Goal: Book appointment/travel/reservation

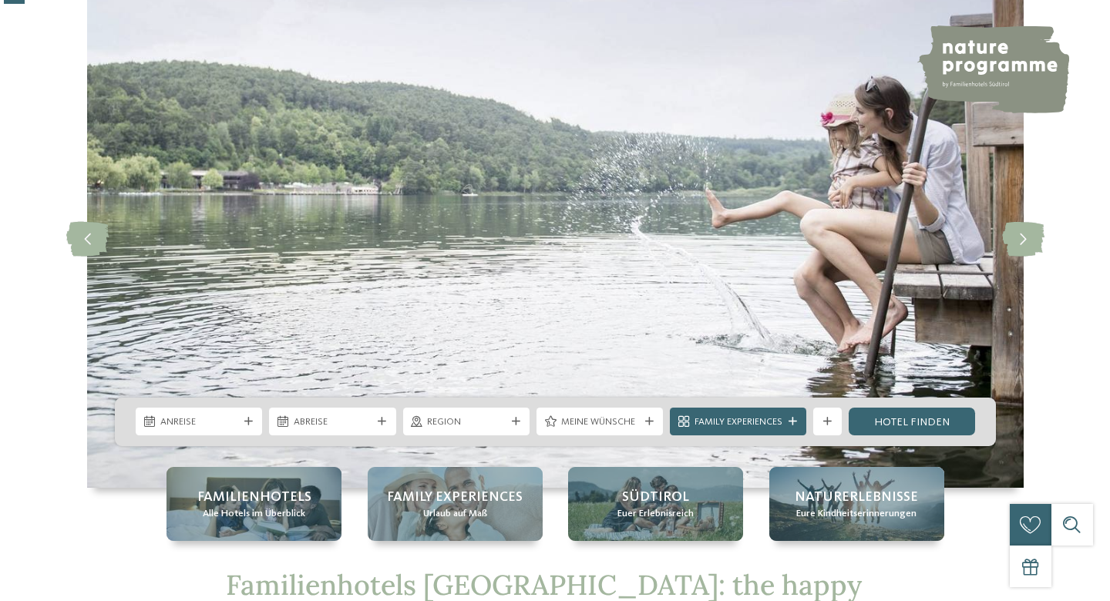
scroll to position [119, 0]
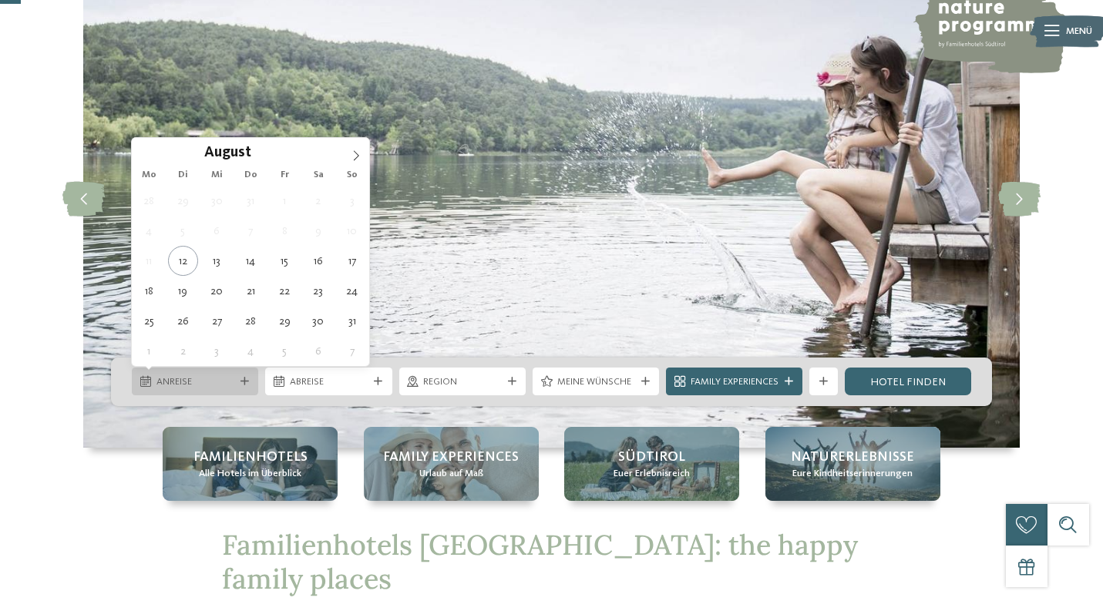
click at [145, 378] on icon at bounding box center [145, 381] width 11 height 11
click at [354, 153] on icon at bounding box center [356, 155] width 11 height 11
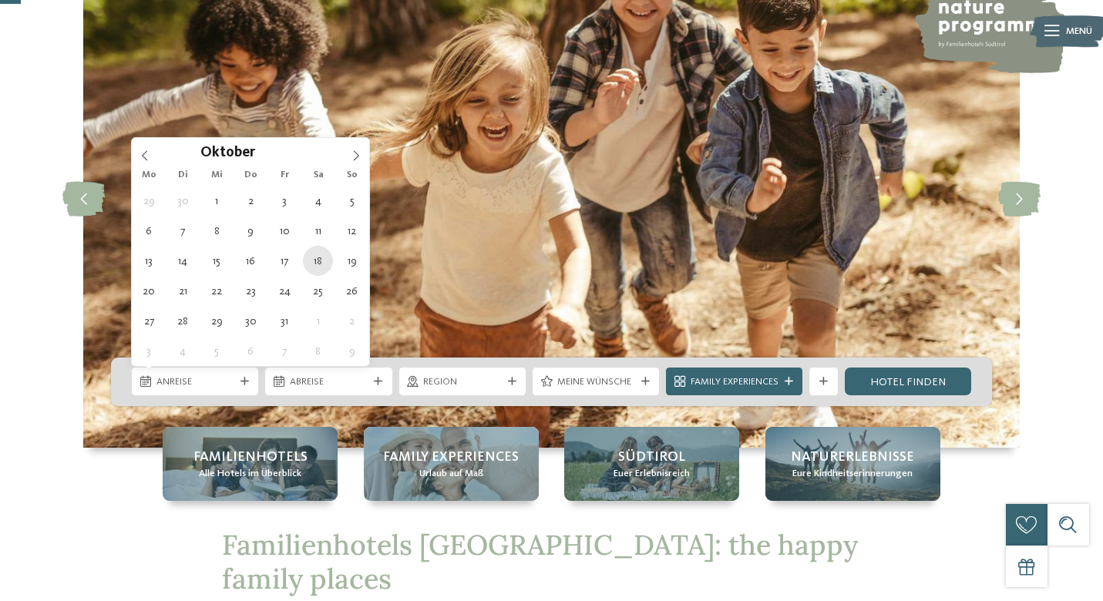
type div "18.10.2025"
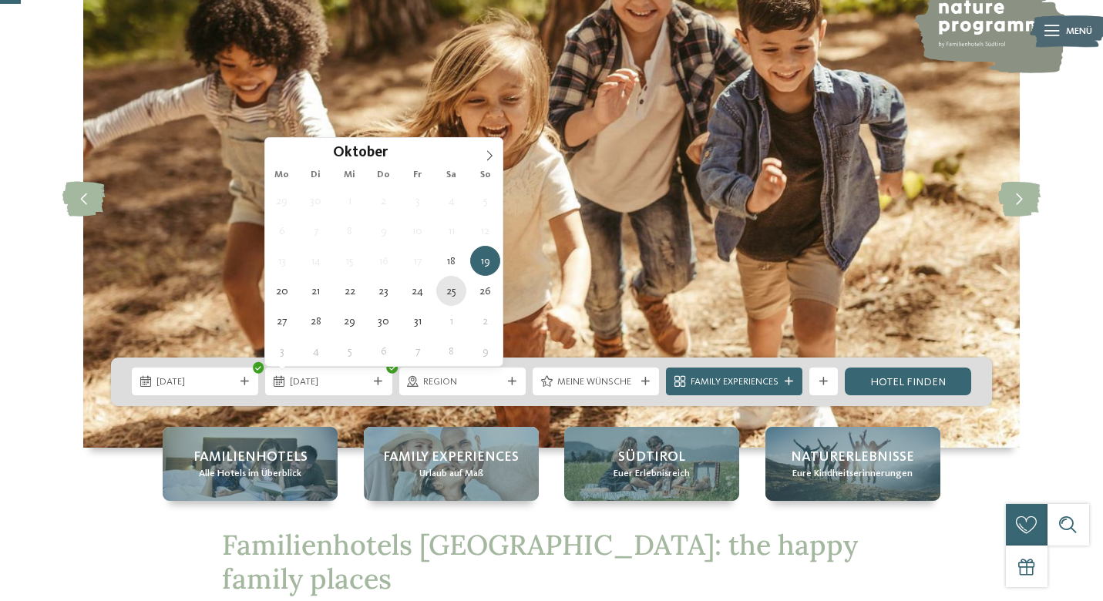
type div "25.10.2025"
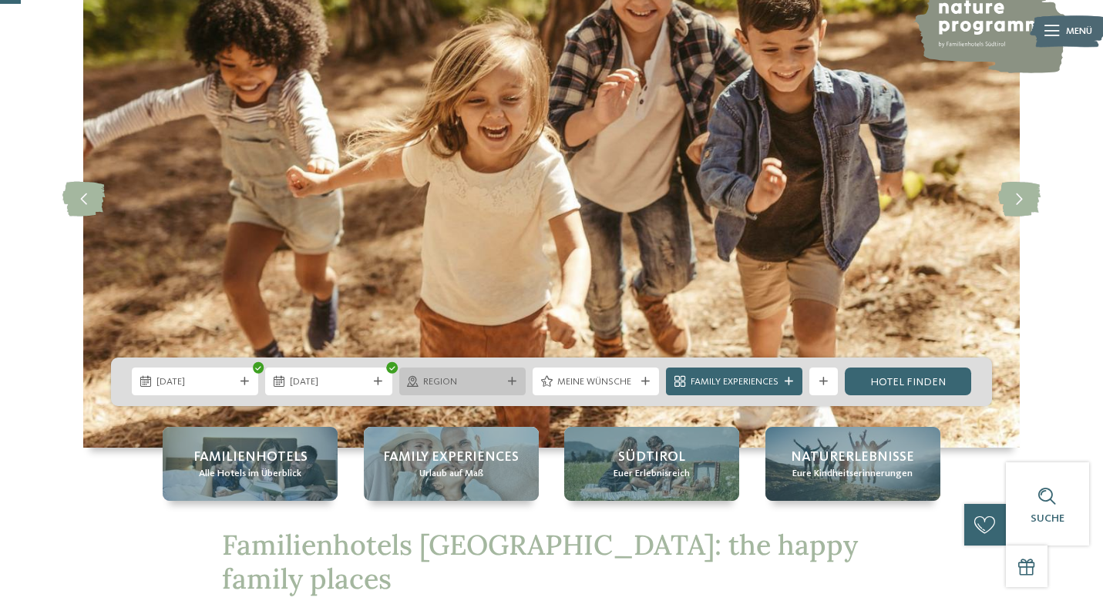
click at [448, 387] on span "Region" at bounding box center [462, 382] width 78 height 14
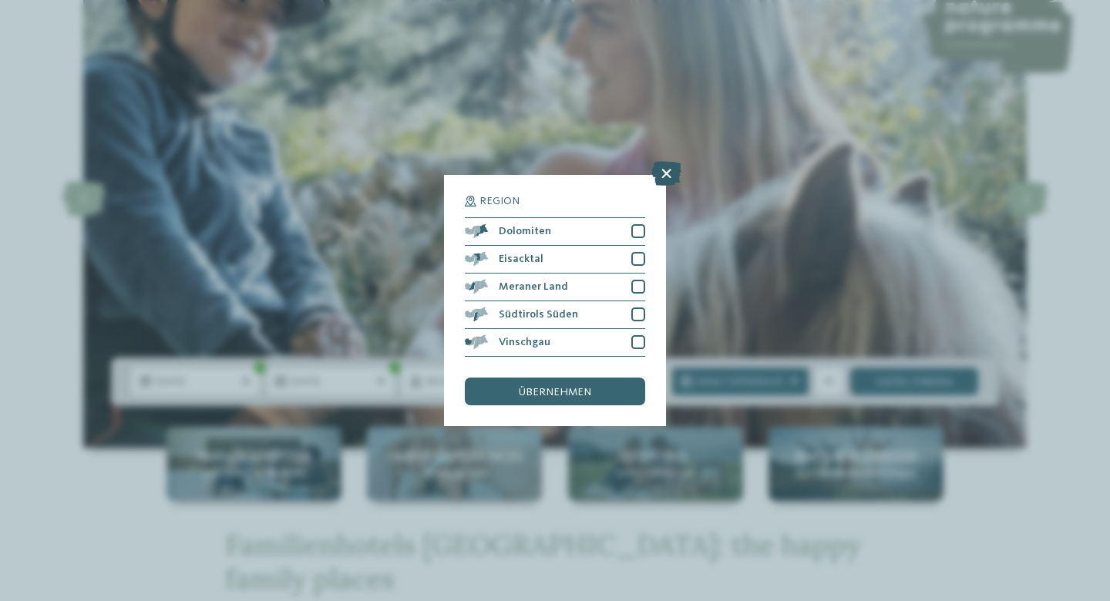
click at [664, 161] on icon at bounding box center [666, 173] width 30 height 25
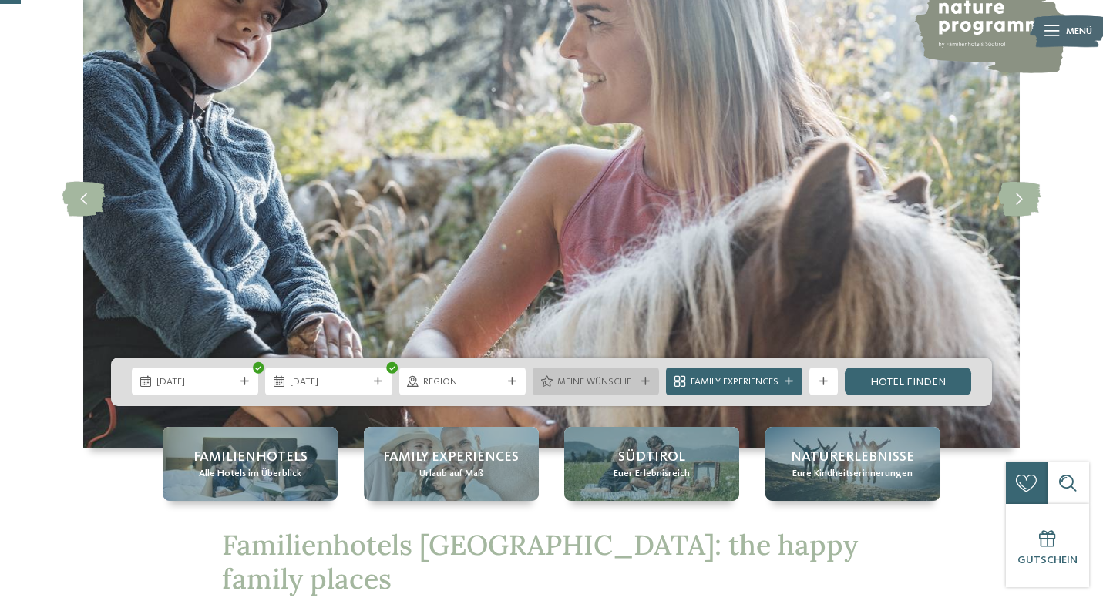
click at [618, 379] on span "Meine Wünsche" at bounding box center [596, 382] width 78 height 14
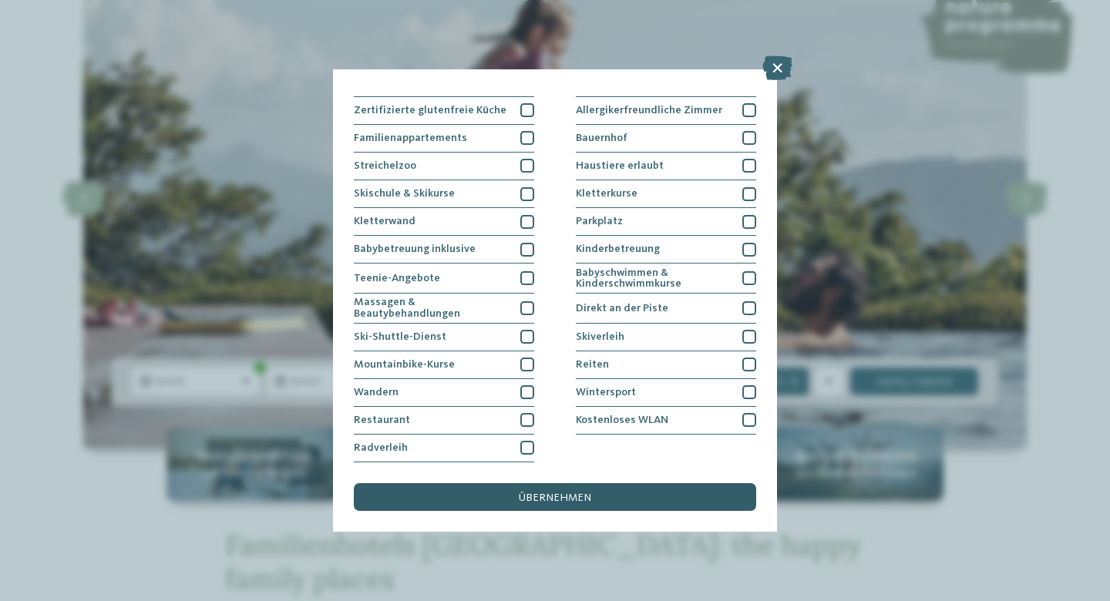
scroll to position [264, 0]
click at [771, 75] on icon at bounding box center [777, 67] width 30 height 25
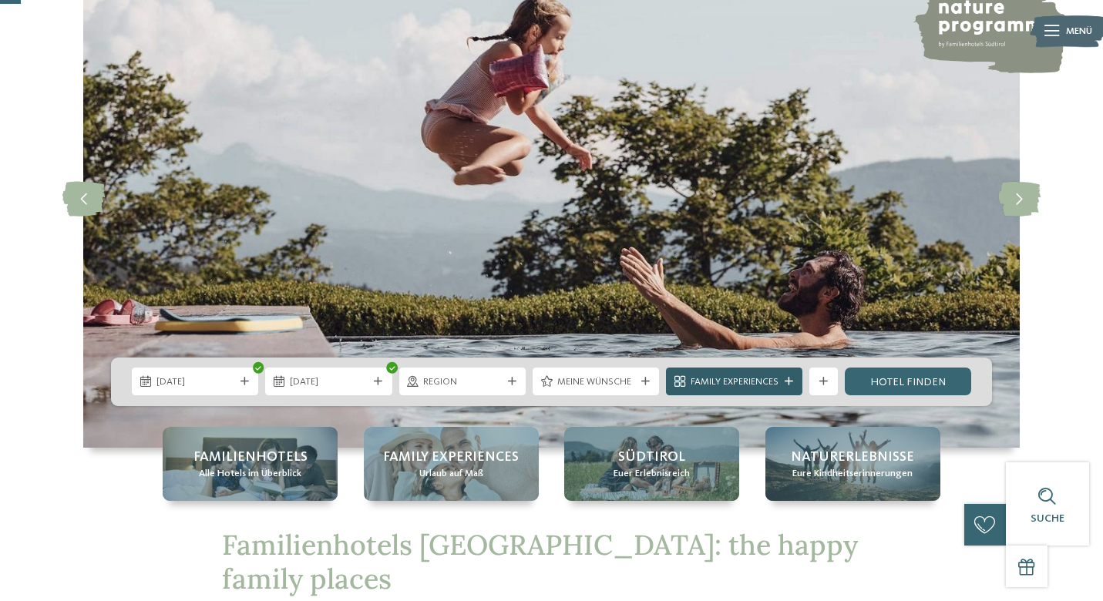
click at [766, 378] on span "Family Experiences" at bounding box center [734, 382] width 88 height 14
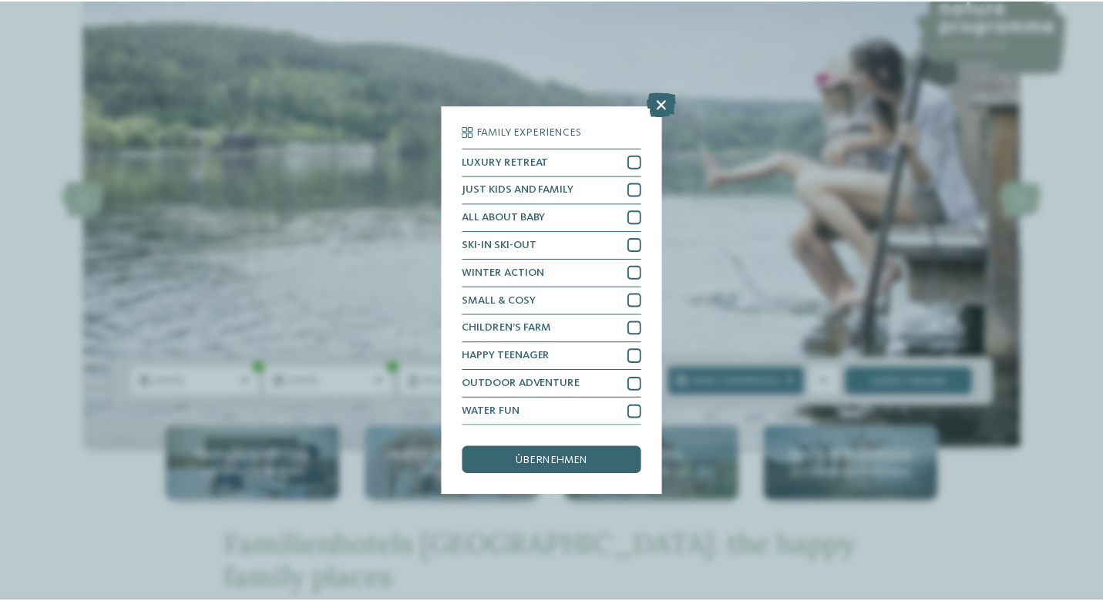
scroll to position [66, 0]
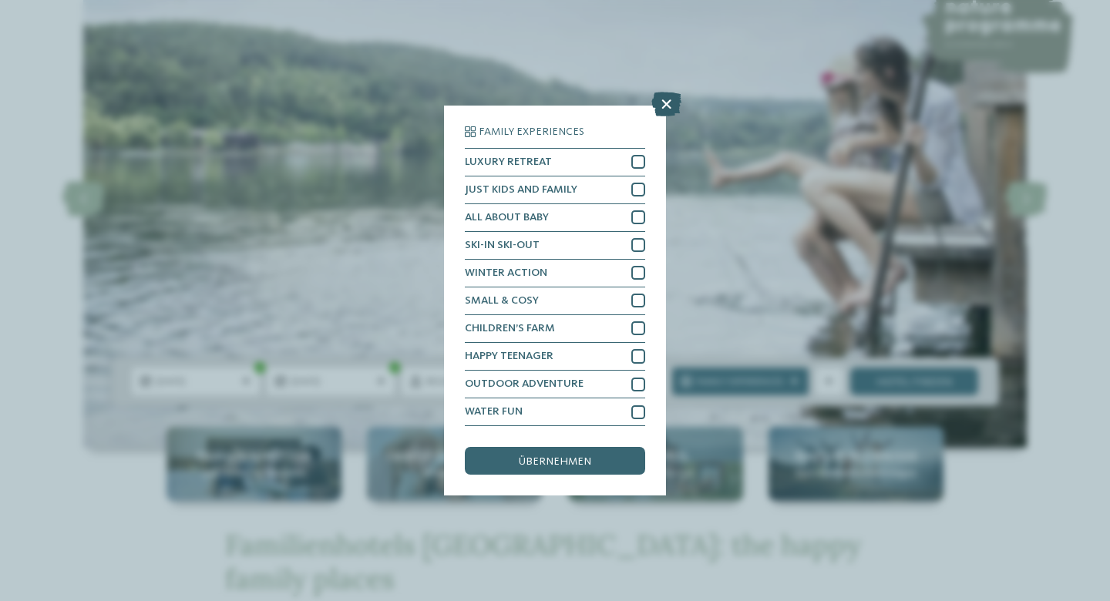
click at [671, 92] on icon at bounding box center [666, 104] width 30 height 25
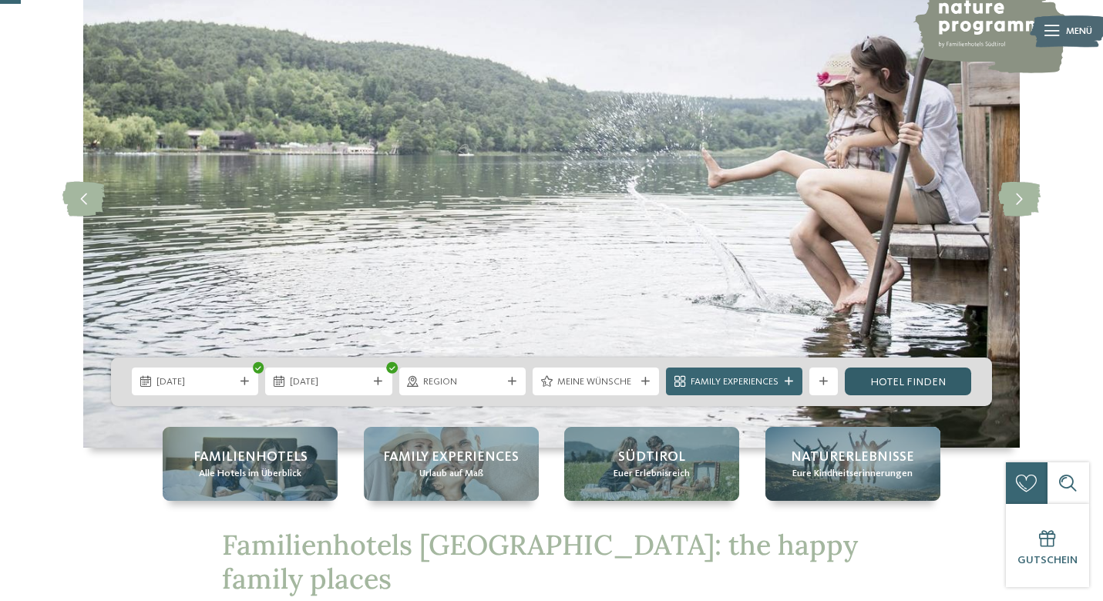
click at [905, 371] on link "Hotel finden" at bounding box center [908, 382] width 126 height 28
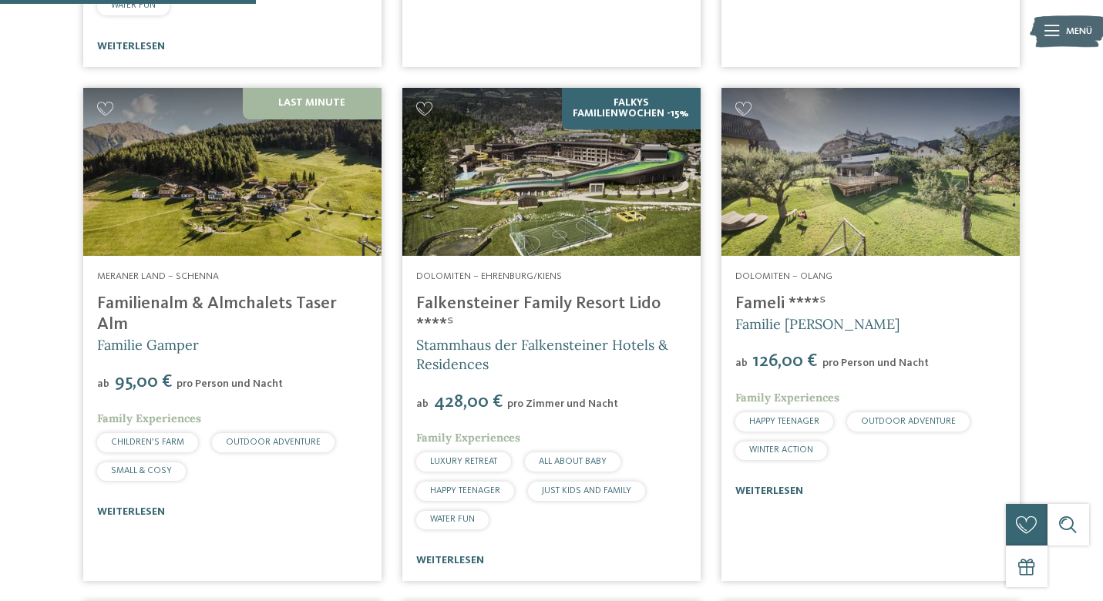
scroll to position [952, 0]
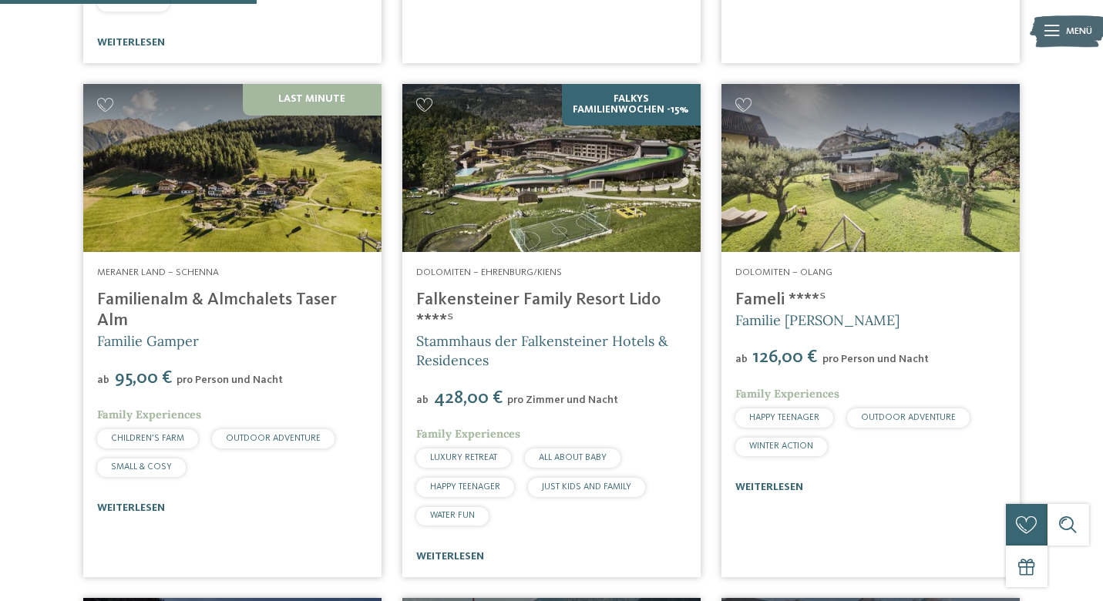
click at [308, 228] on img at bounding box center [232, 168] width 298 height 168
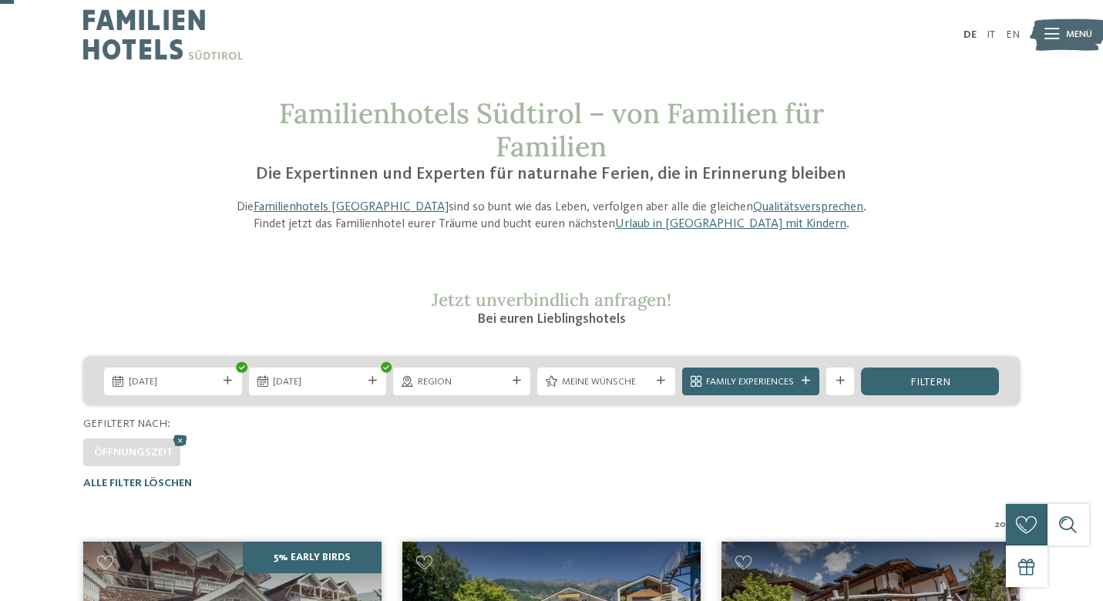
scroll to position [0, 0]
click at [482, 378] on span "Region" at bounding box center [462, 382] width 89 height 14
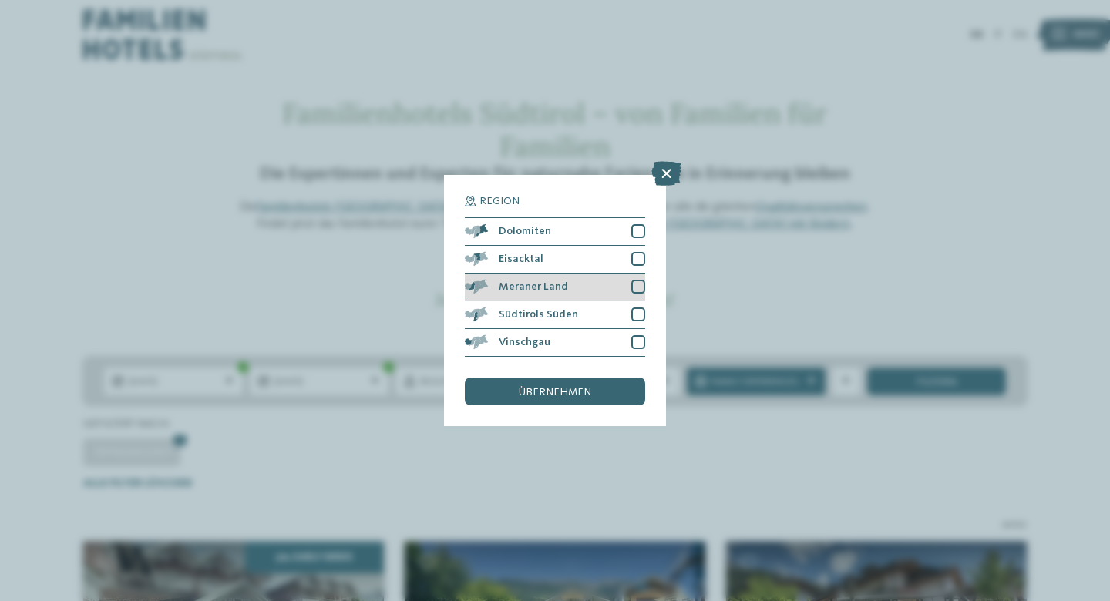
click at [570, 274] on div "Meraner Land" at bounding box center [555, 288] width 180 height 28
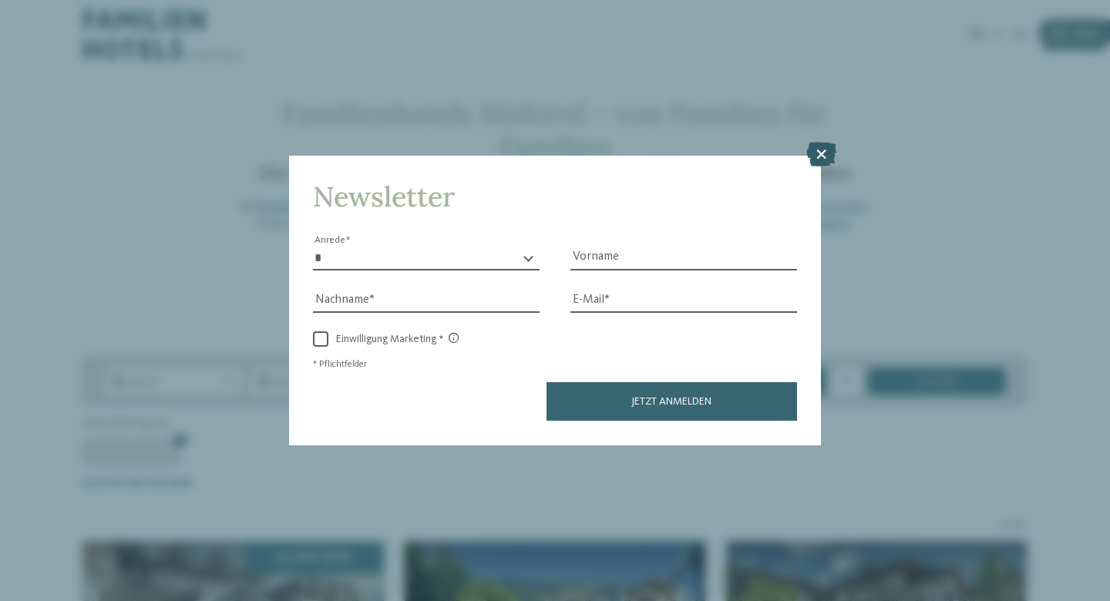
click at [821, 143] on icon at bounding box center [821, 155] width 30 height 25
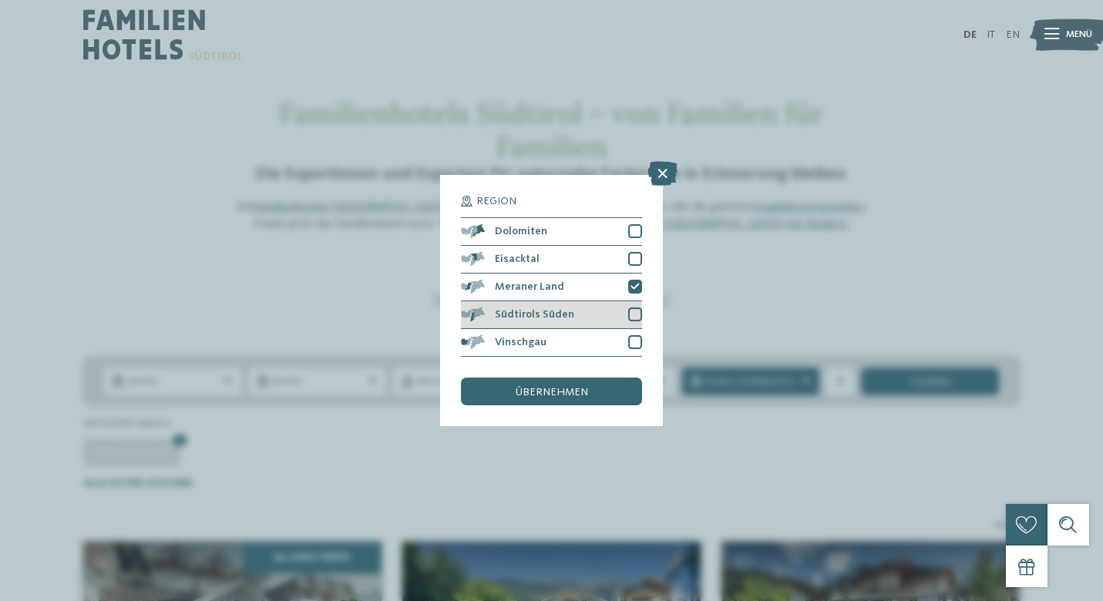
click at [633, 307] on div at bounding box center [635, 314] width 14 height 14
click at [543, 387] on span "übernehmen" at bounding box center [552, 392] width 72 height 11
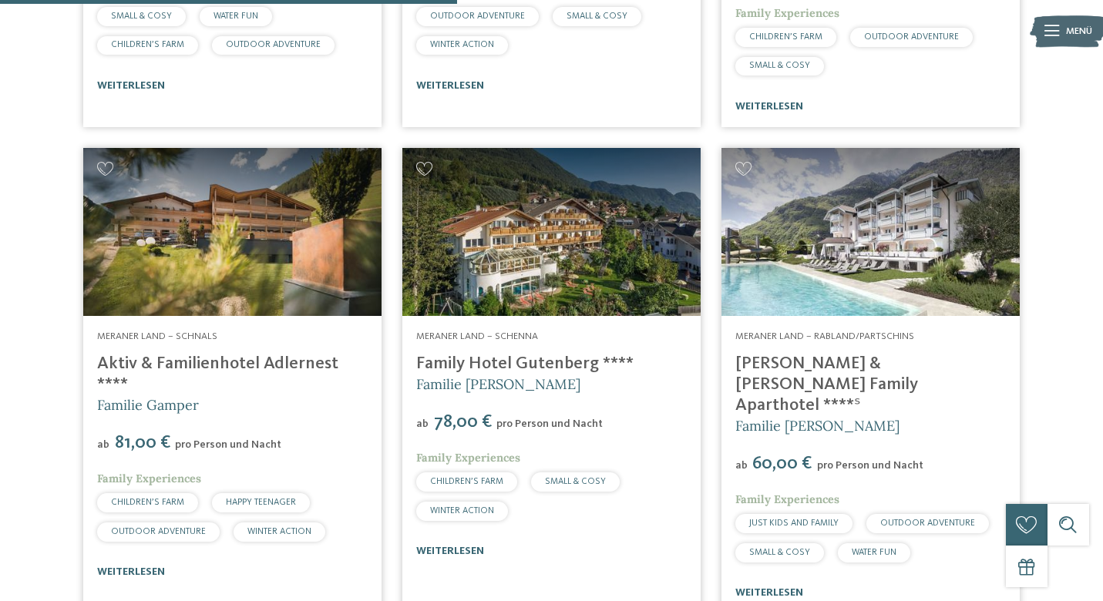
scroll to position [858, 0]
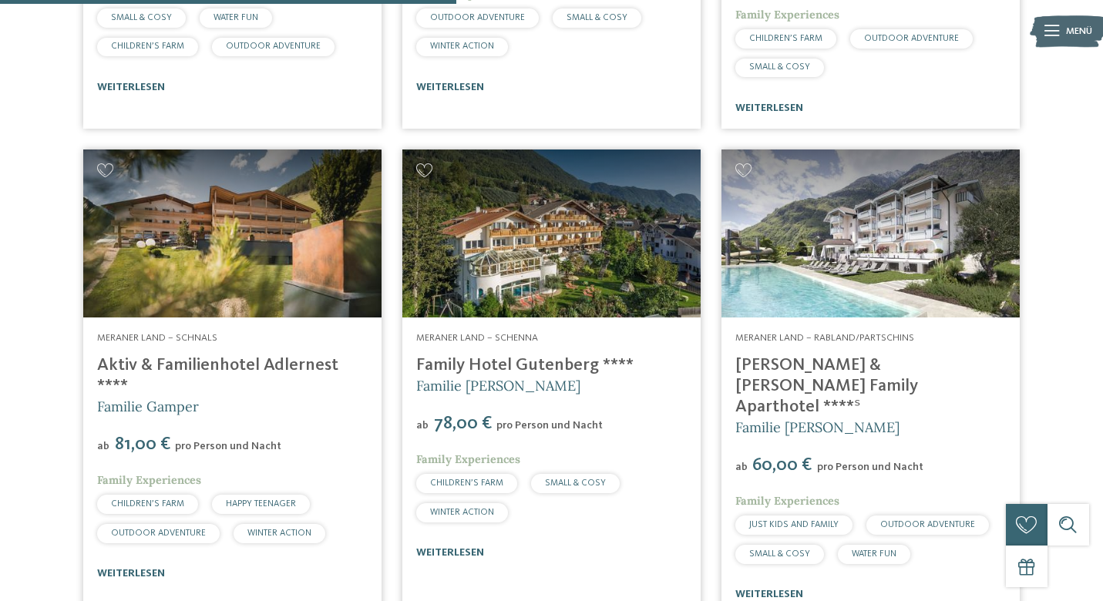
click at [278, 217] on img at bounding box center [232, 233] width 298 height 168
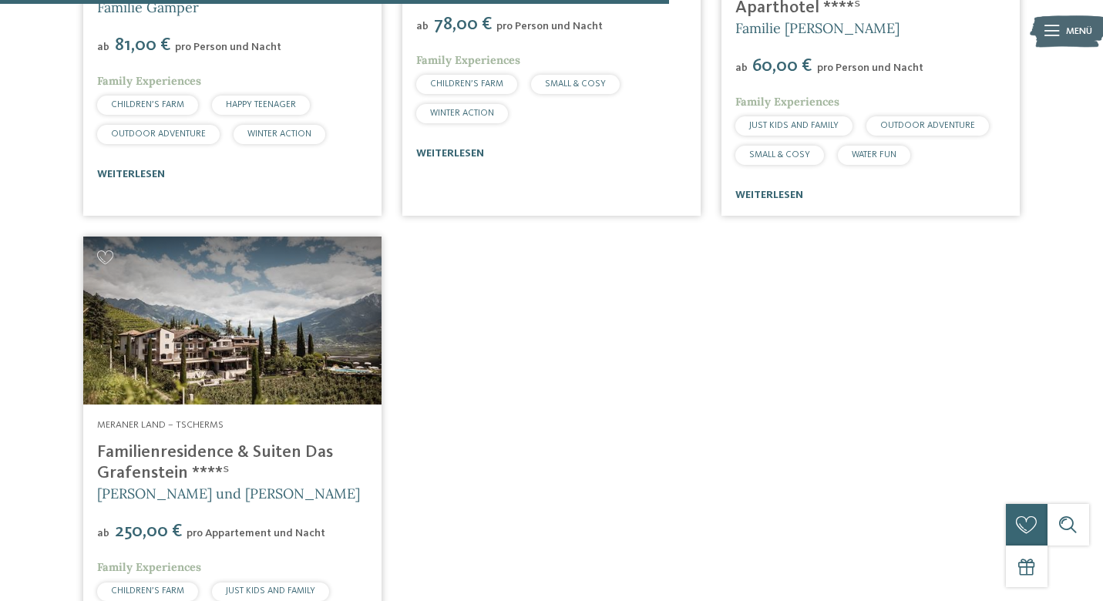
scroll to position [1258, 0]
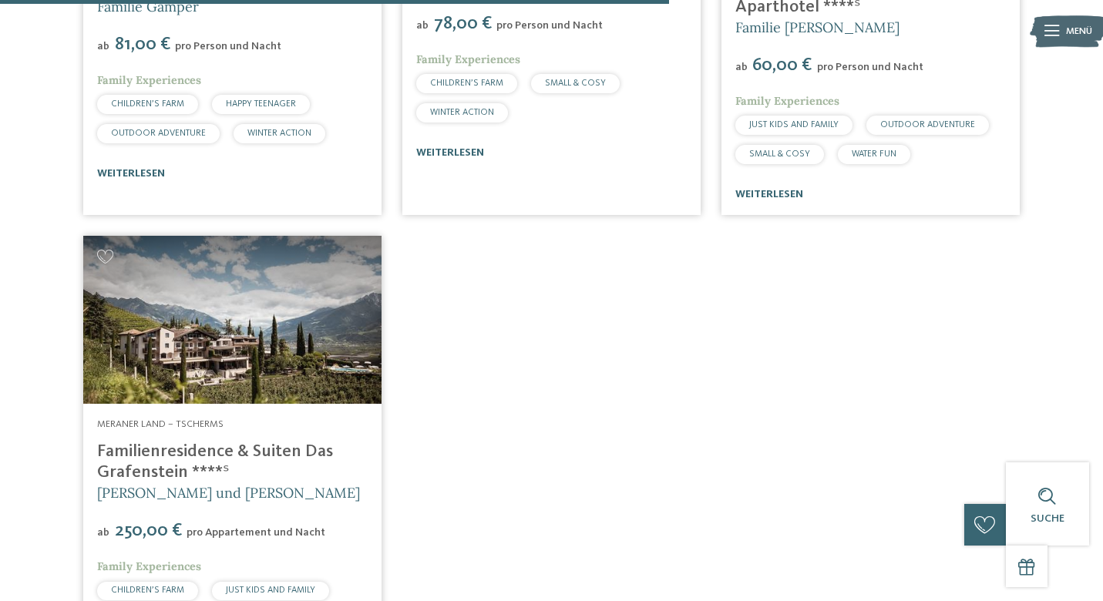
click at [264, 310] on img at bounding box center [232, 320] width 298 height 168
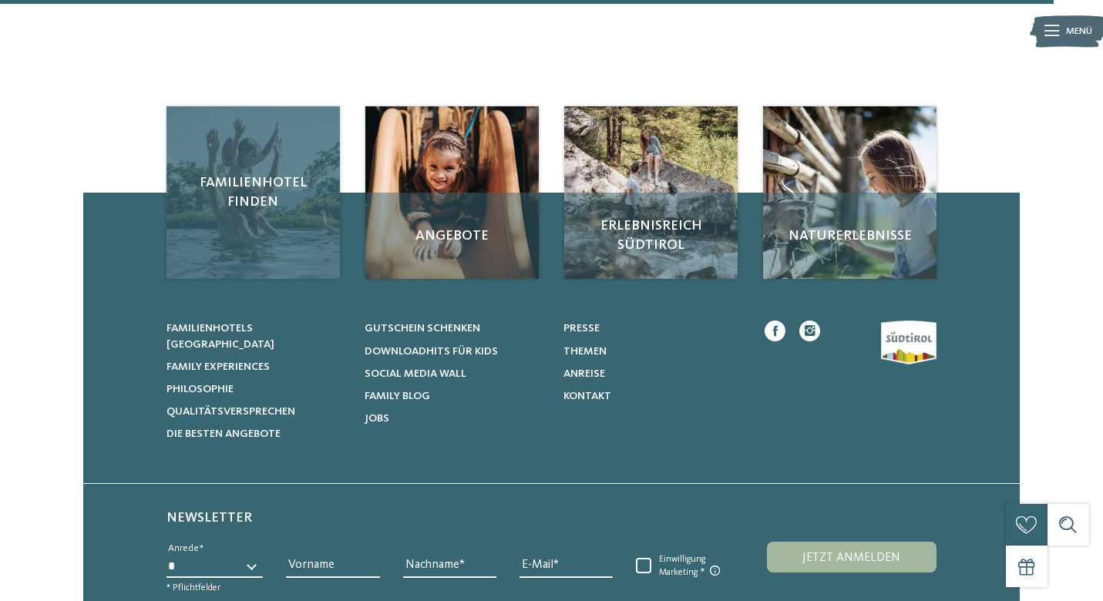
scroll to position [2017, 0]
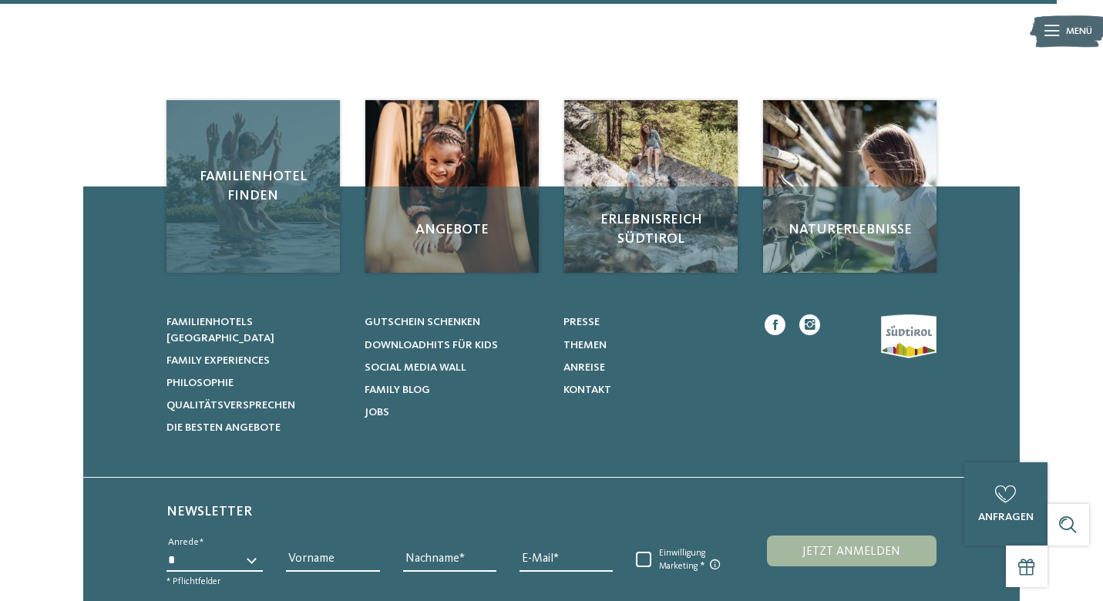
click at [256, 167] on span "Familienhotel finden" at bounding box center [252, 186] width 145 height 39
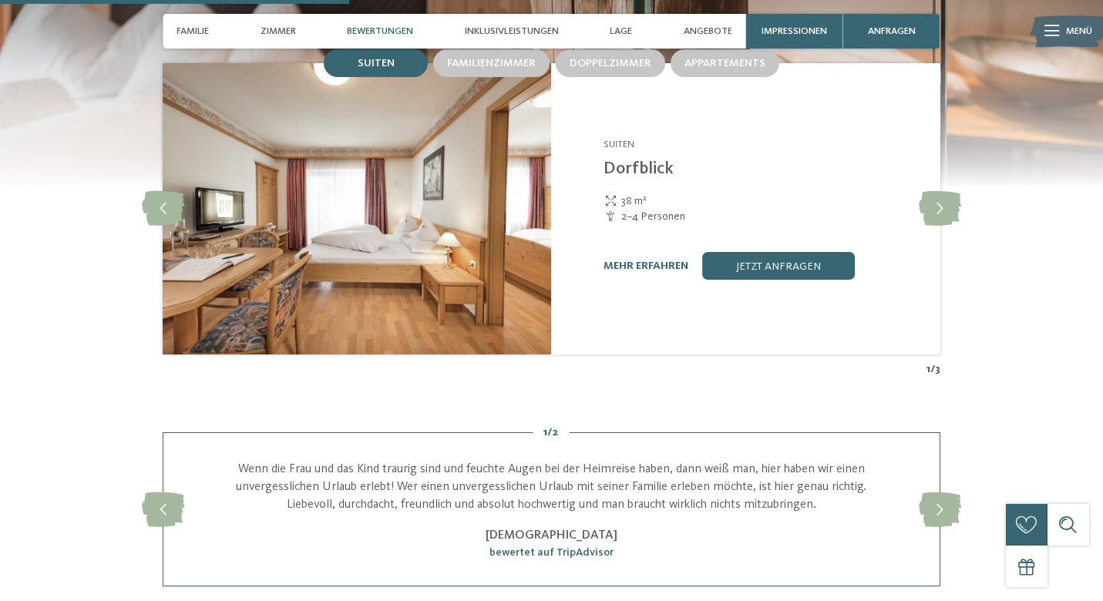
scroll to position [1490, 0]
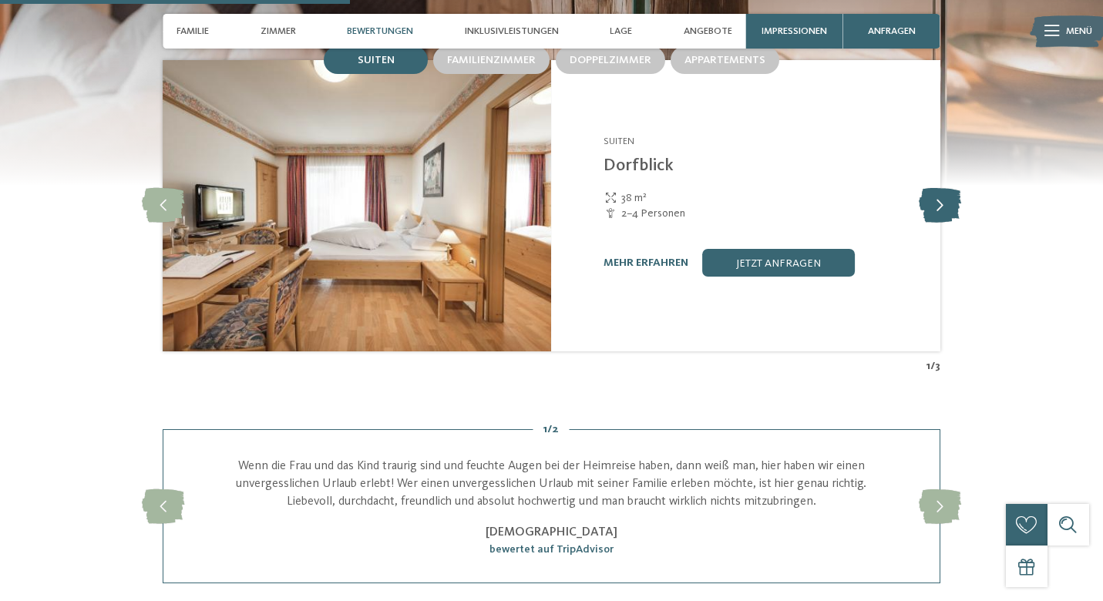
click at [942, 196] on icon at bounding box center [940, 206] width 42 height 35
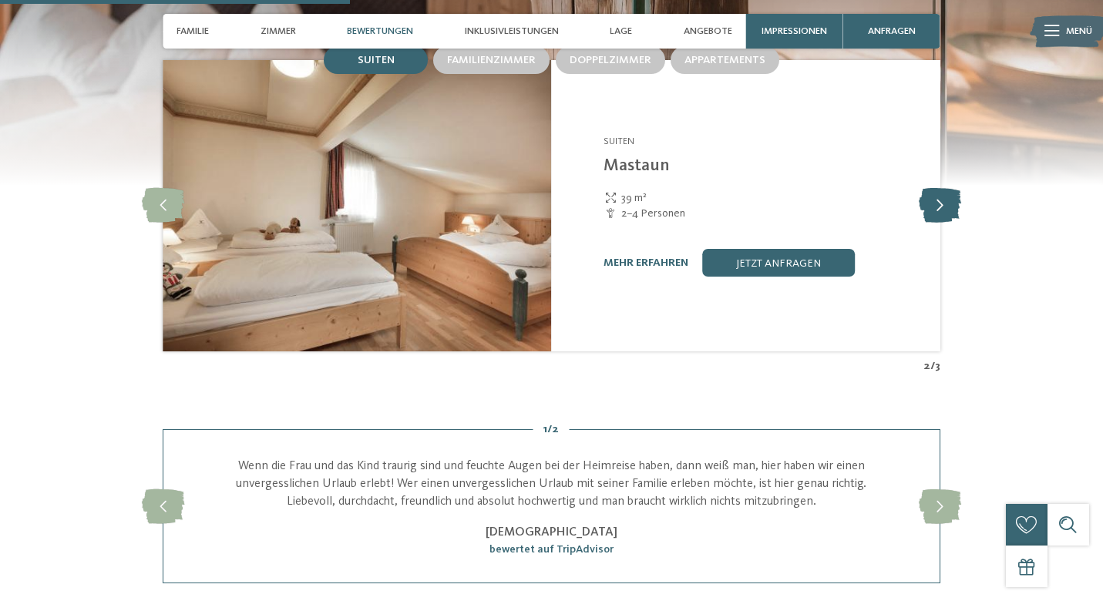
click at [942, 193] on icon at bounding box center [940, 206] width 42 height 35
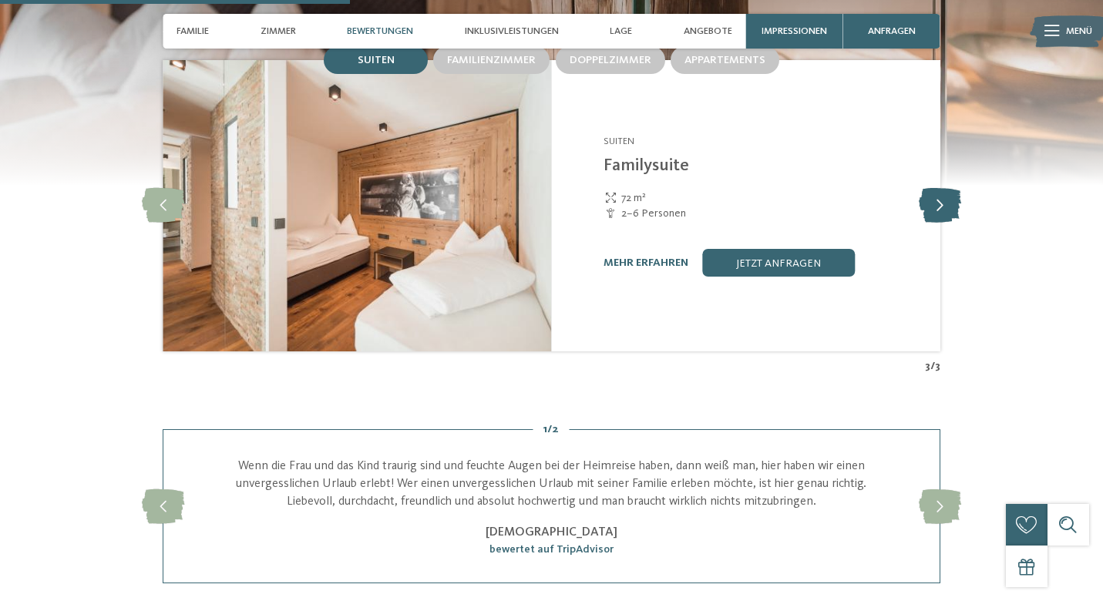
click at [942, 193] on icon at bounding box center [940, 206] width 42 height 35
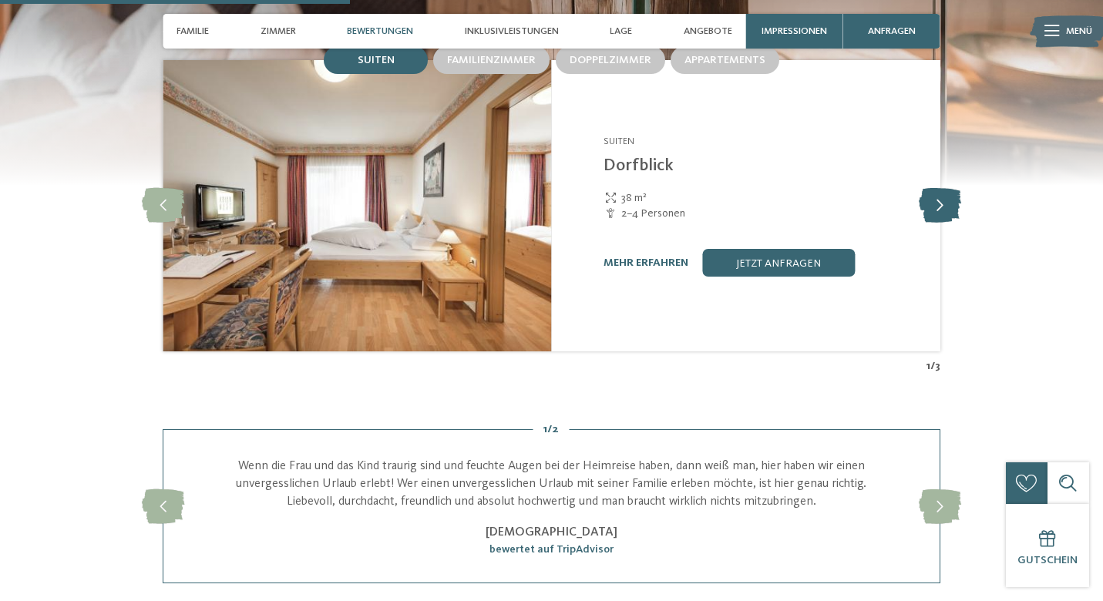
click at [942, 193] on icon at bounding box center [940, 206] width 42 height 35
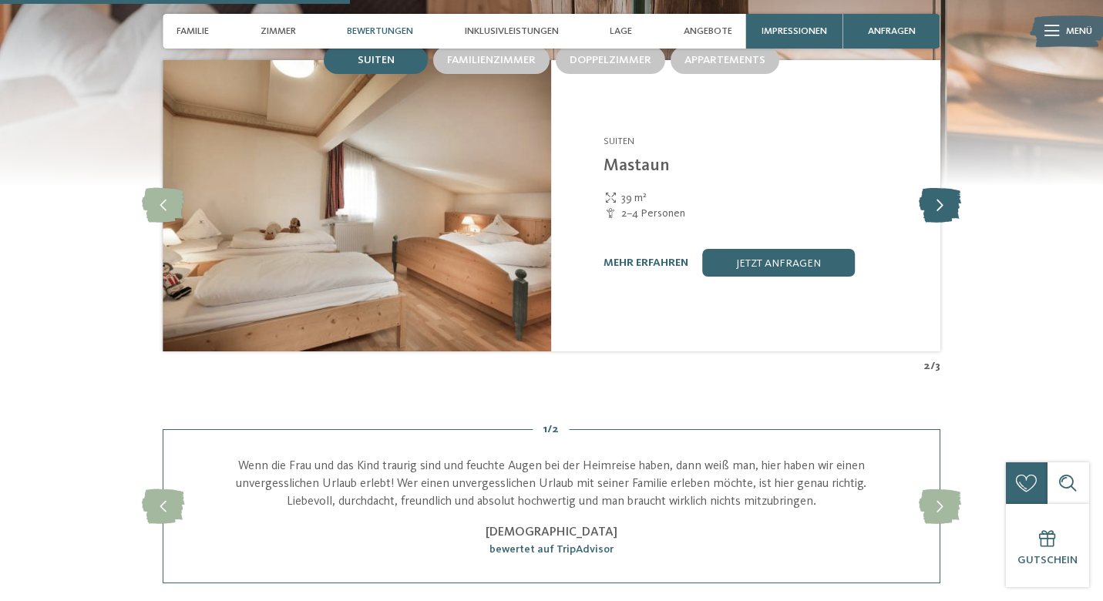
click at [942, 195] on icon at bounding box center [940, 206] width 42 height 35
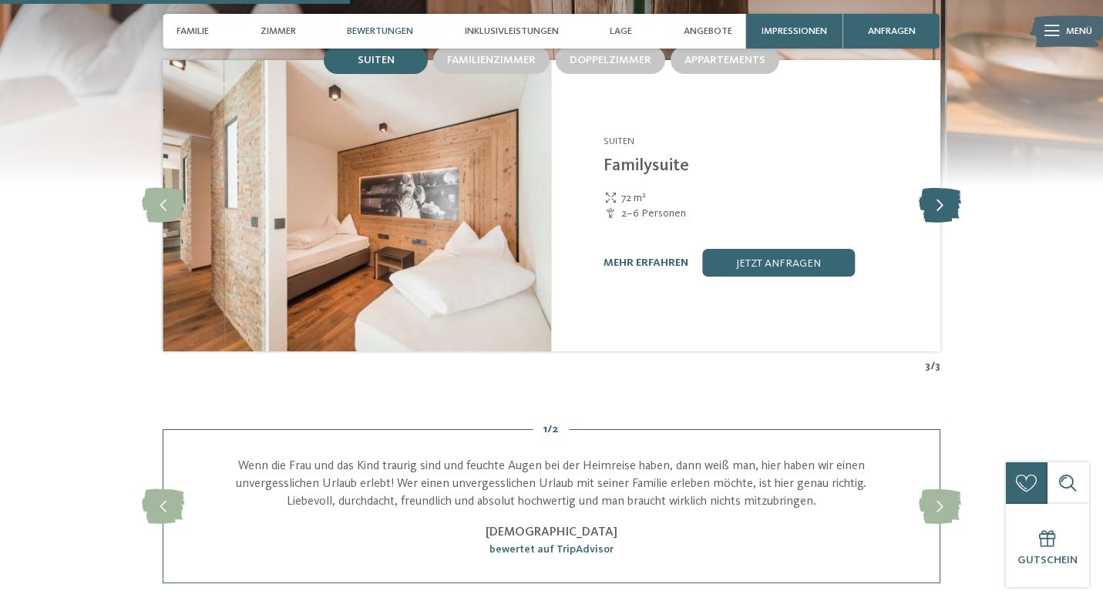
click at [942, 195] on icon at bounding box center [940, 206] width 42 height 35
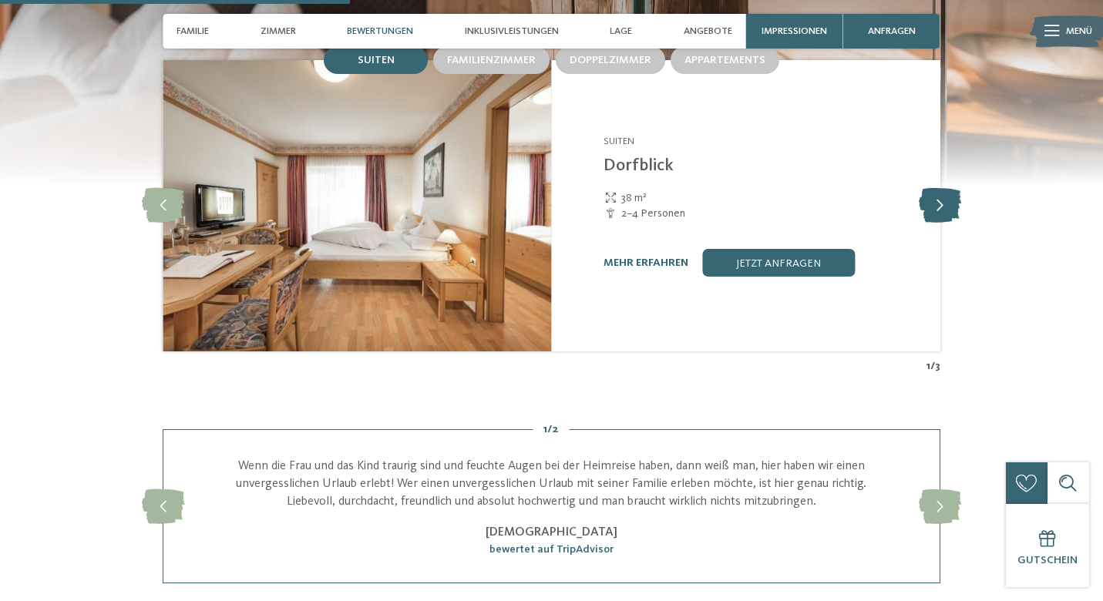
click at [942, 197] on icon at bounding box center [940, 206] width 42 height 35
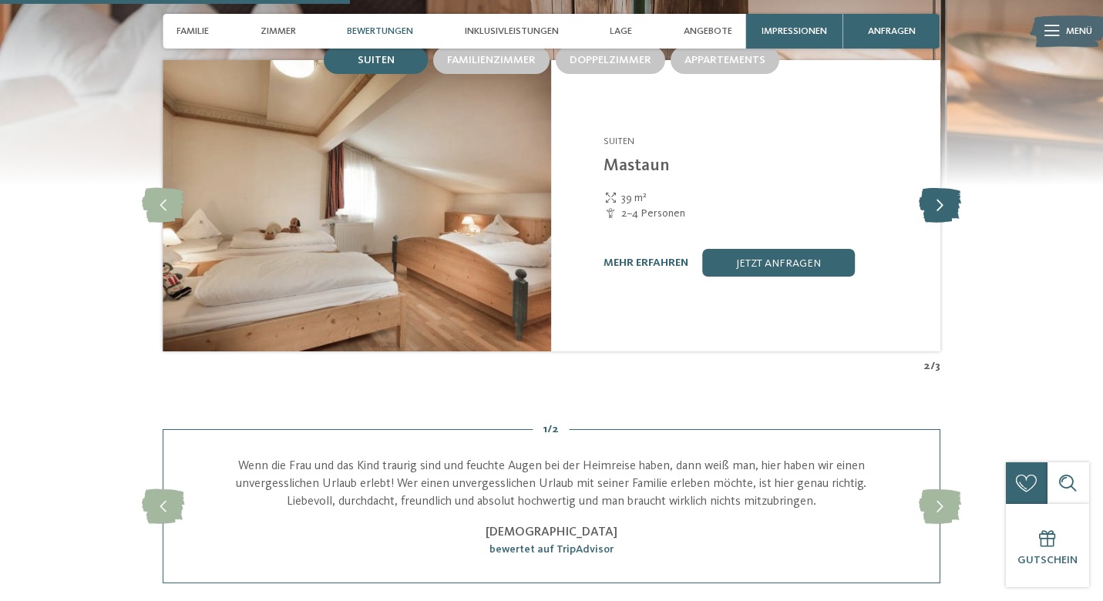
click at [942, 197] on icon at bounding box center [940, 206] width 42 height 35
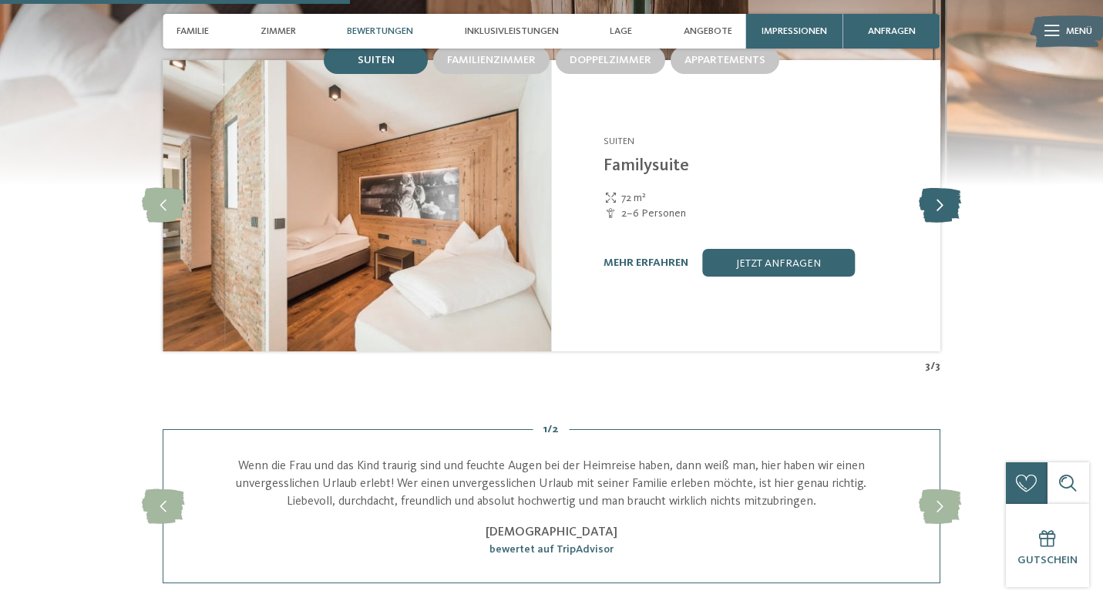
click at [942, 197] on icon at bounding box center [940, 206] width 42 height 35
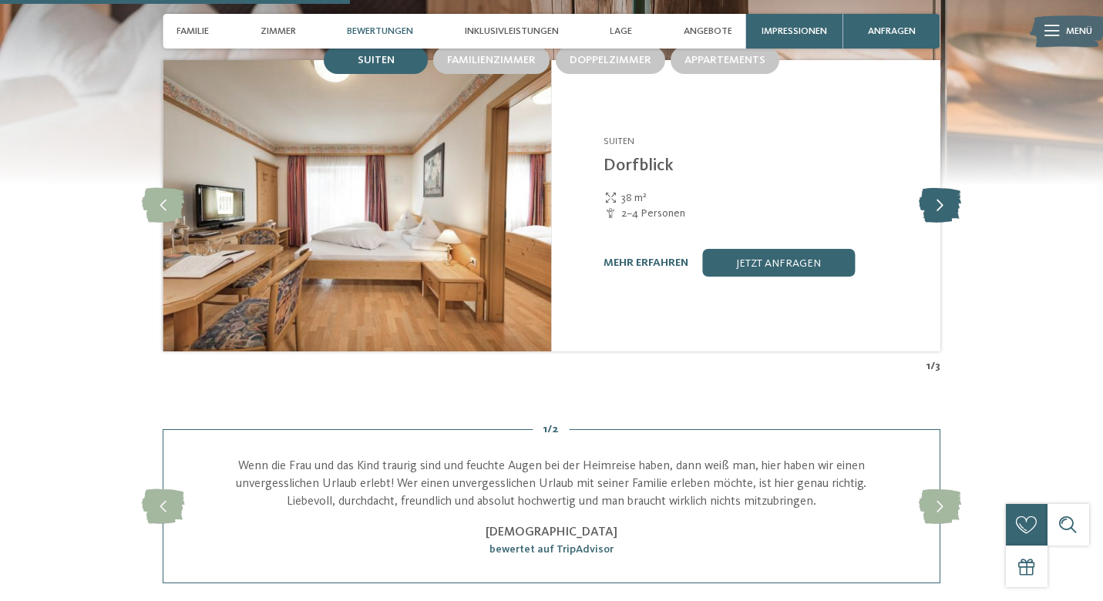
click at [942, 197] on icon at bounding box center [940, 206] width 42 height 35
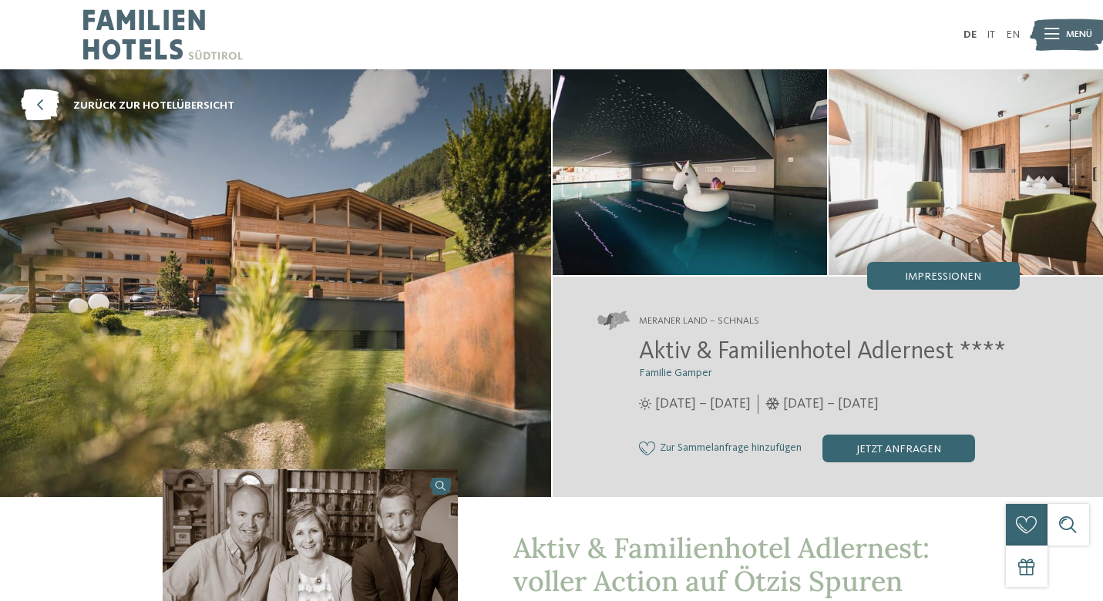
scroll to position [0, 0]
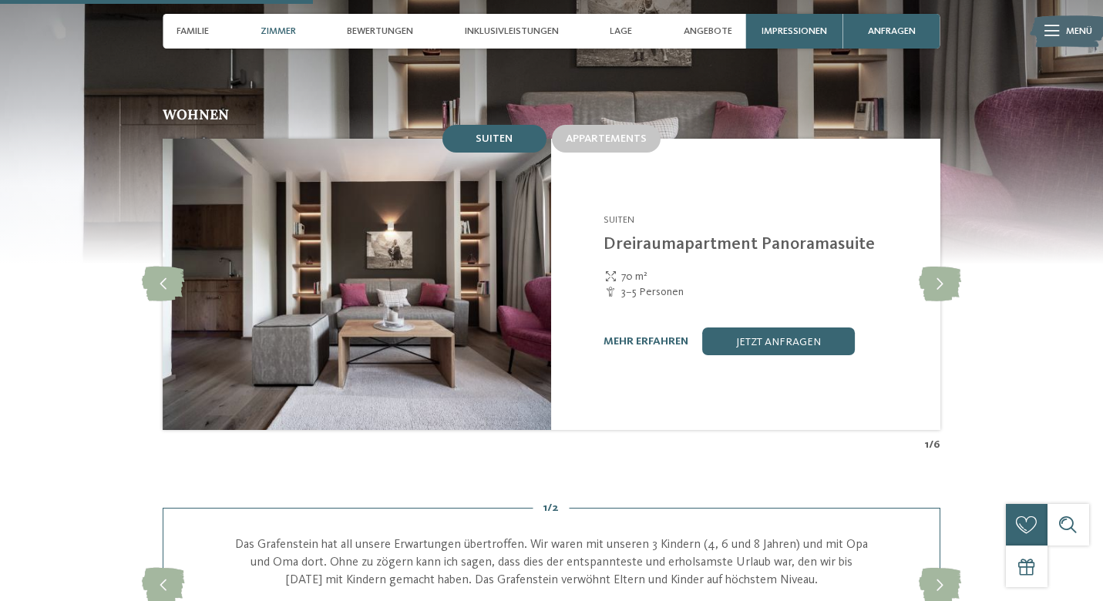
scroll to position [1284, 0]
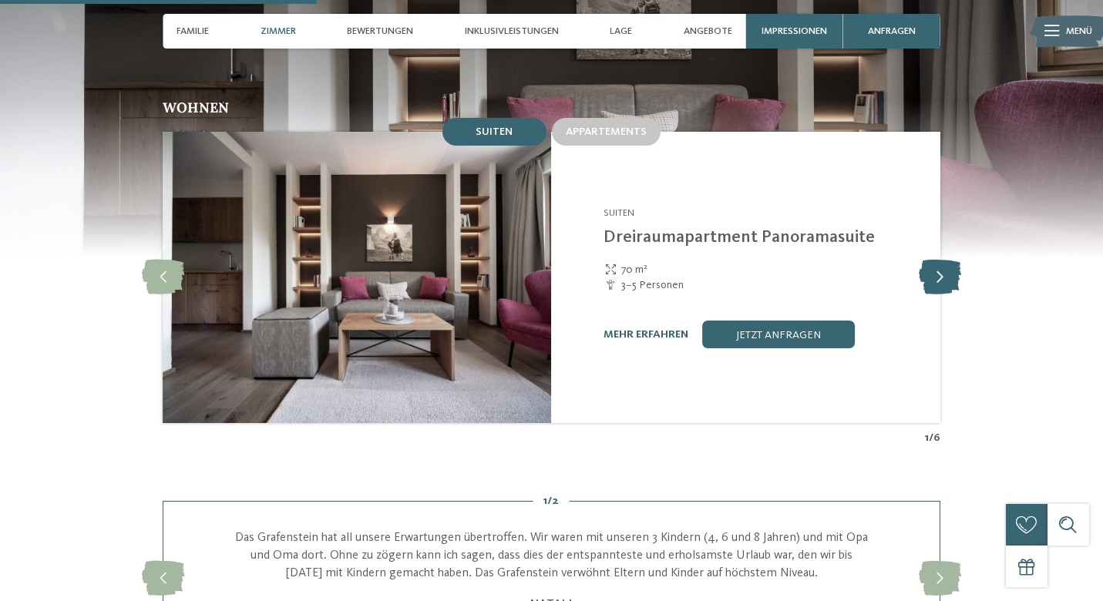
click at [948, 260] on icon at bounding box center [940, 277] width 42 height 35
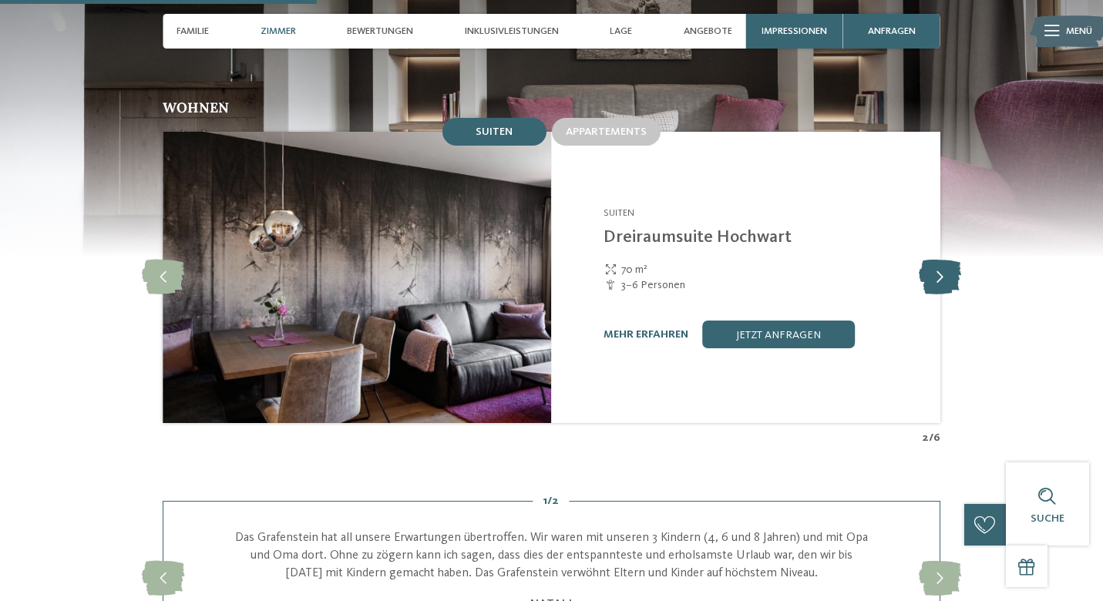
click at [948, 260] on icon at bounding box center [940, 277] width 42 height 35
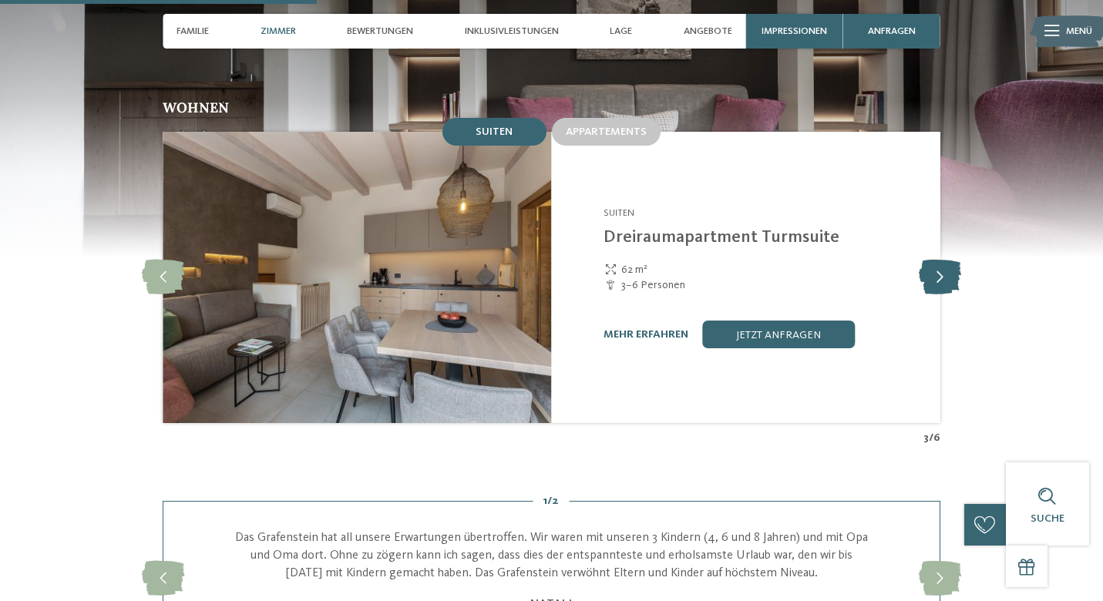
click at [948, 260] on icon at bounding box center [940, 277] width 42 height 35
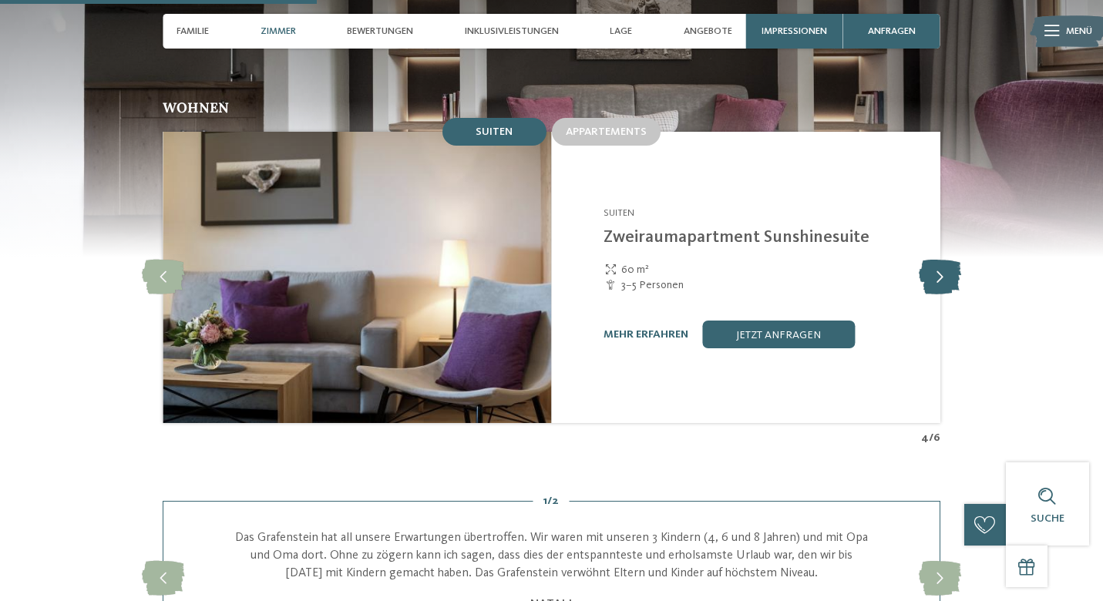
click at [948, 260] on icon at bounding box center [940, 277] width 42 height 35
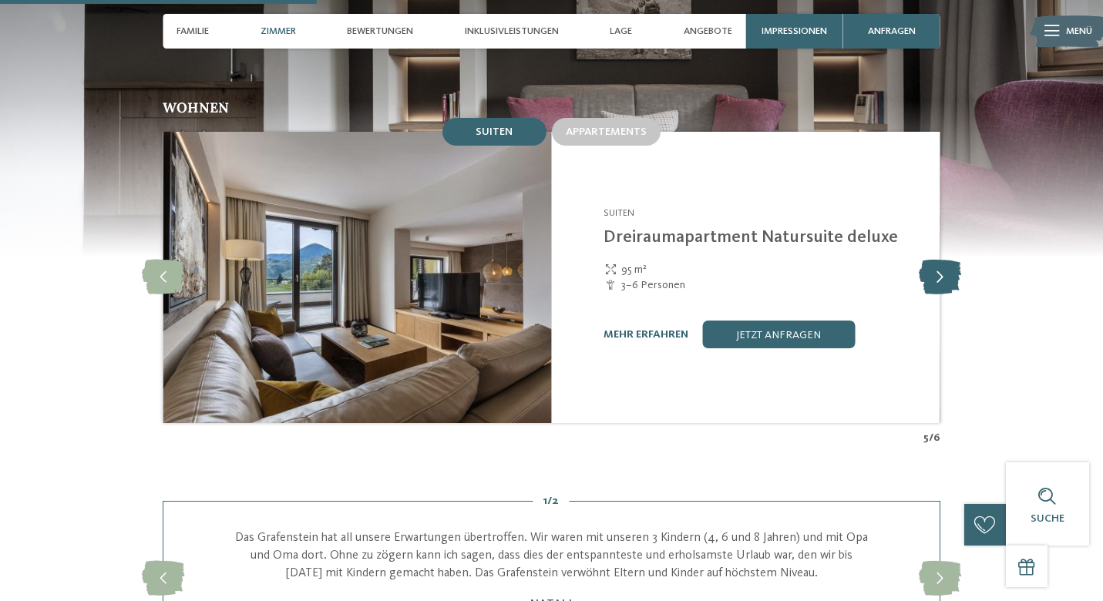
click at [948, 260] on icon at bounding box center [940, 277] width 42 height 35
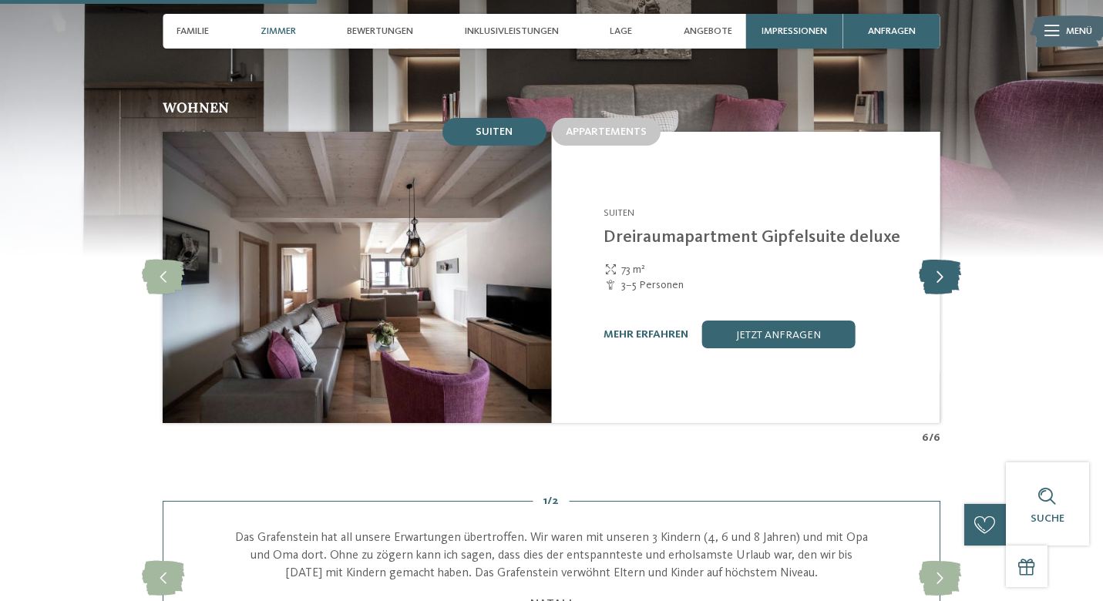
click at [948, 260] on icon at bounding box center [940, 277] width 42 height 35
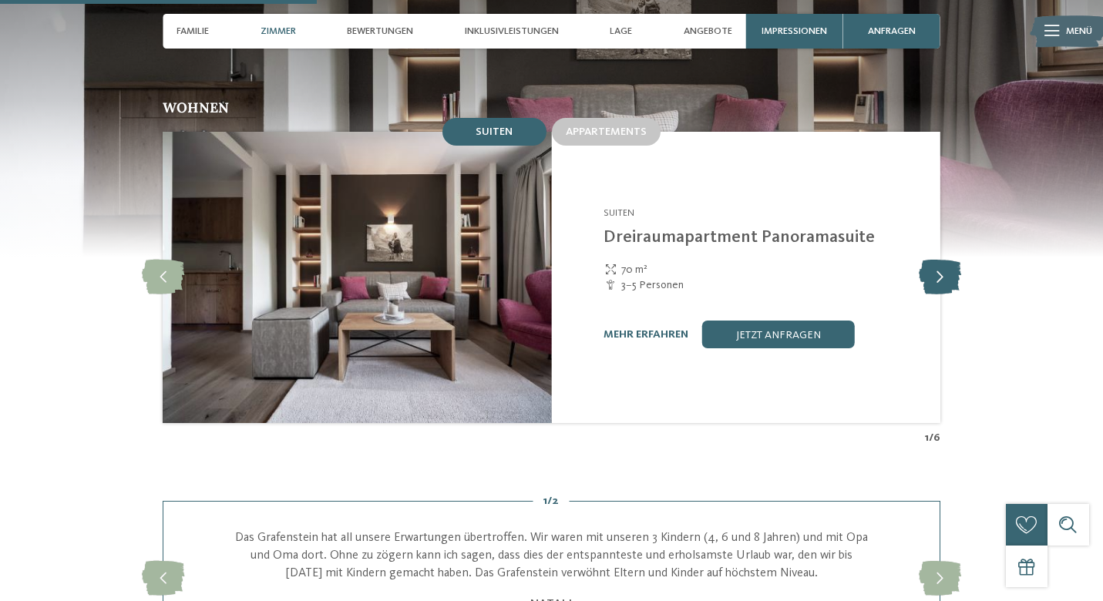
click at [948, 260] on icon at bounding box center [940, 277] width 42 height 35
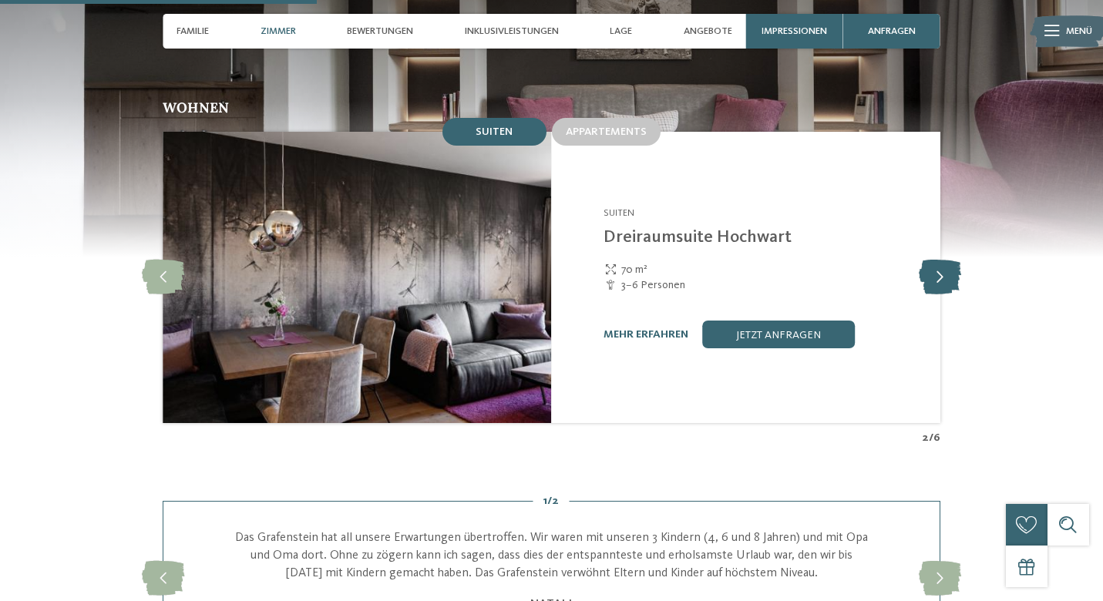
click at [948, 260] on icon at bounding box center [940, 277] width 42 height 35
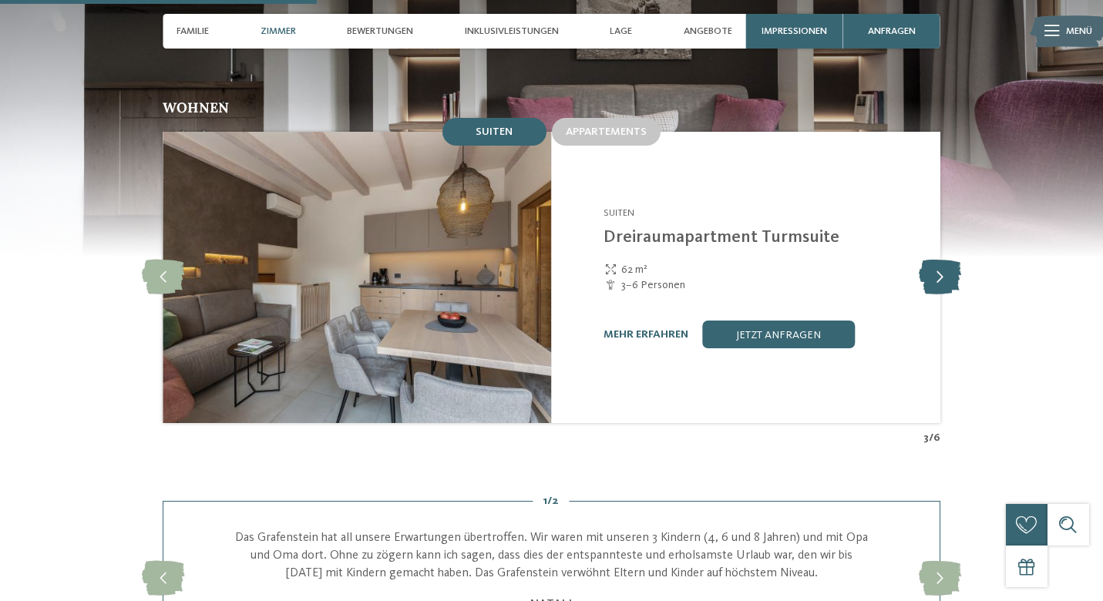
click at [948, 260] on icon at bounding box center [940, 277] width 42 height 35
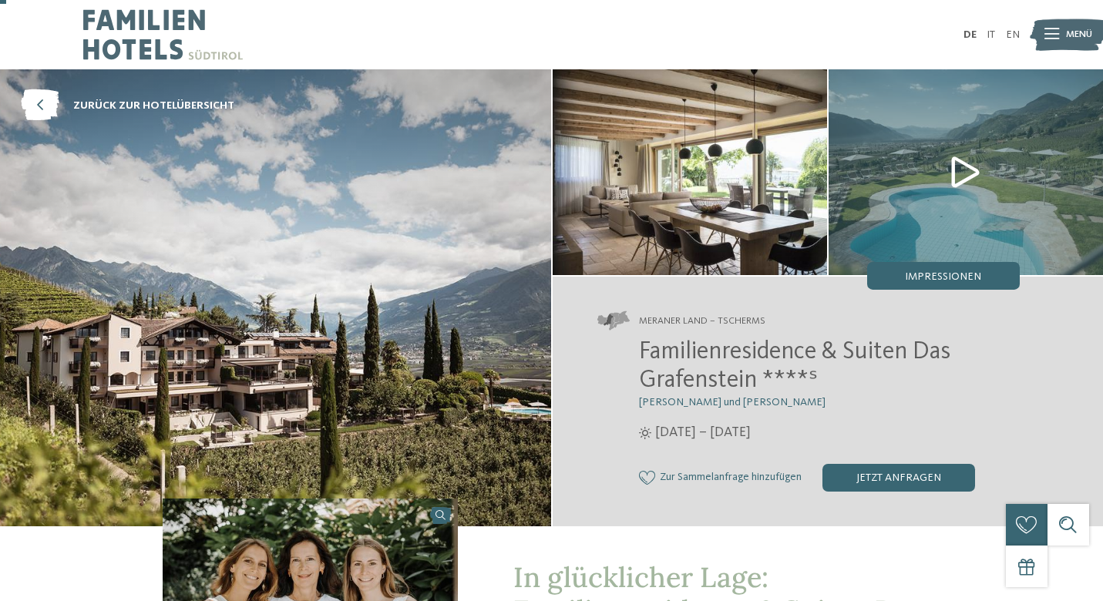
scroll to position [0, 0]
